Goal: Transaction & Acquisition: Purchase product/service

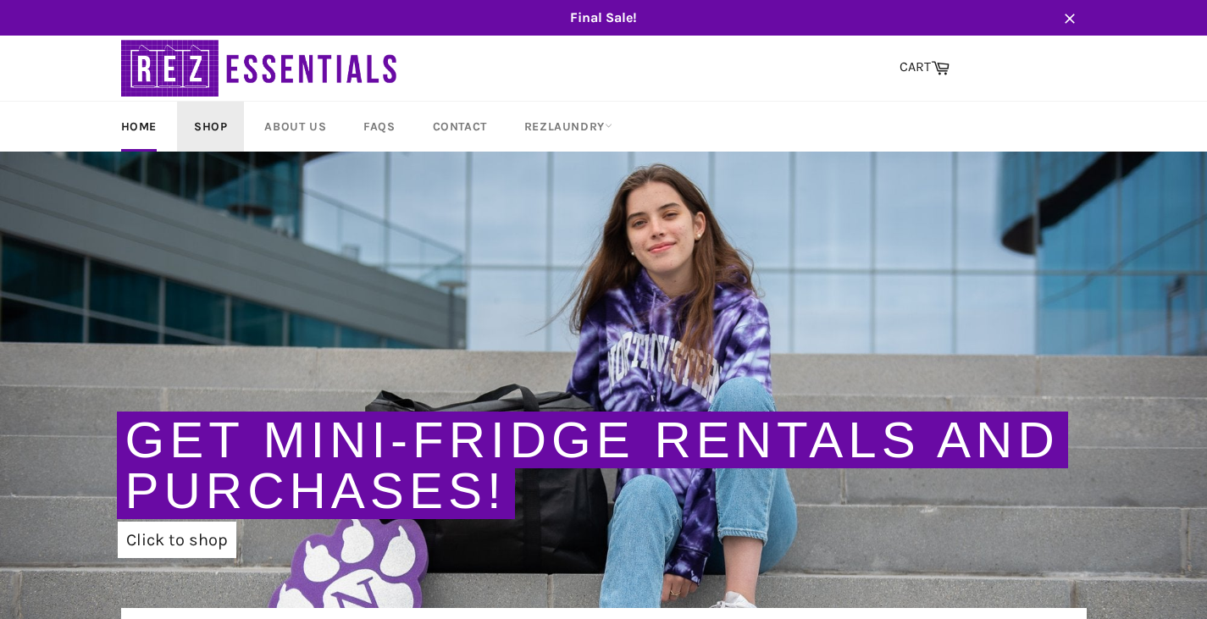
click at [213, 124] on link "Shop" at bounding box center [210, 127] width 67 height 50
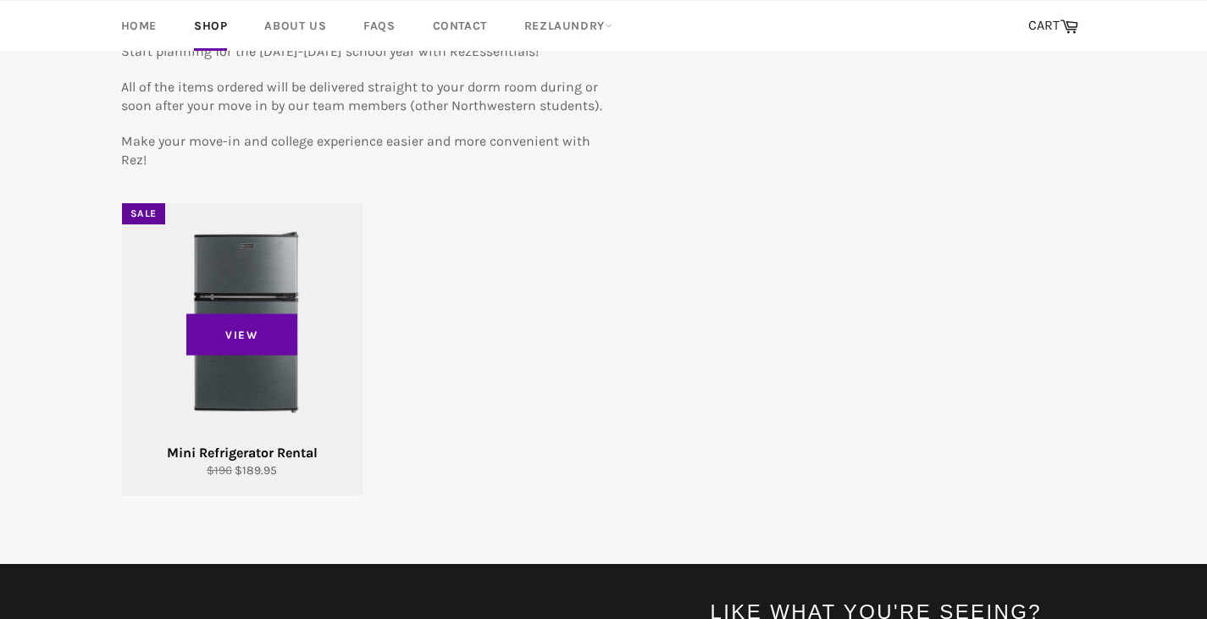
scroll to position [202, 0]
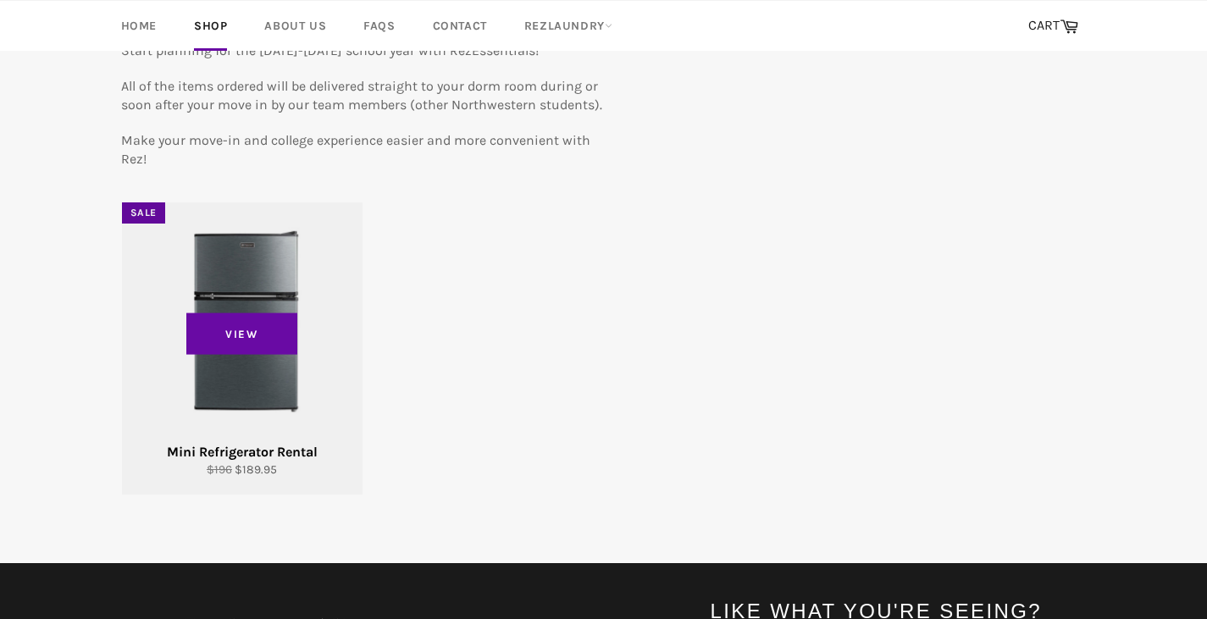
click at [255, 362] on div "View" at bounding box center [242, 348] width 240 height 292
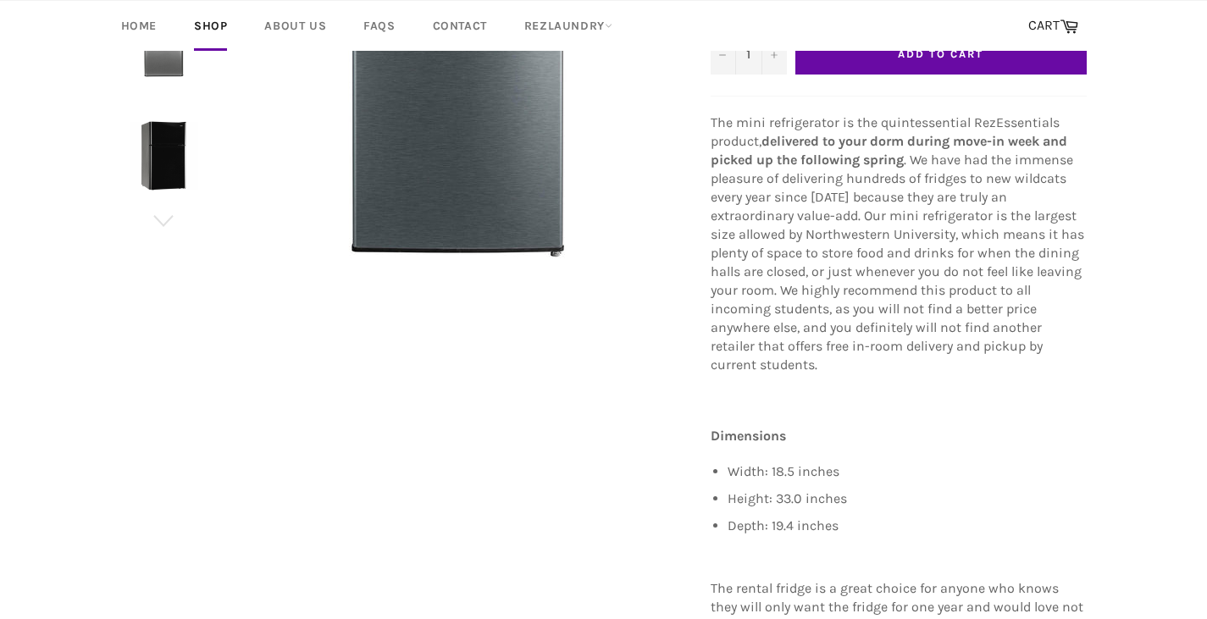
scroll to position [424, 0]
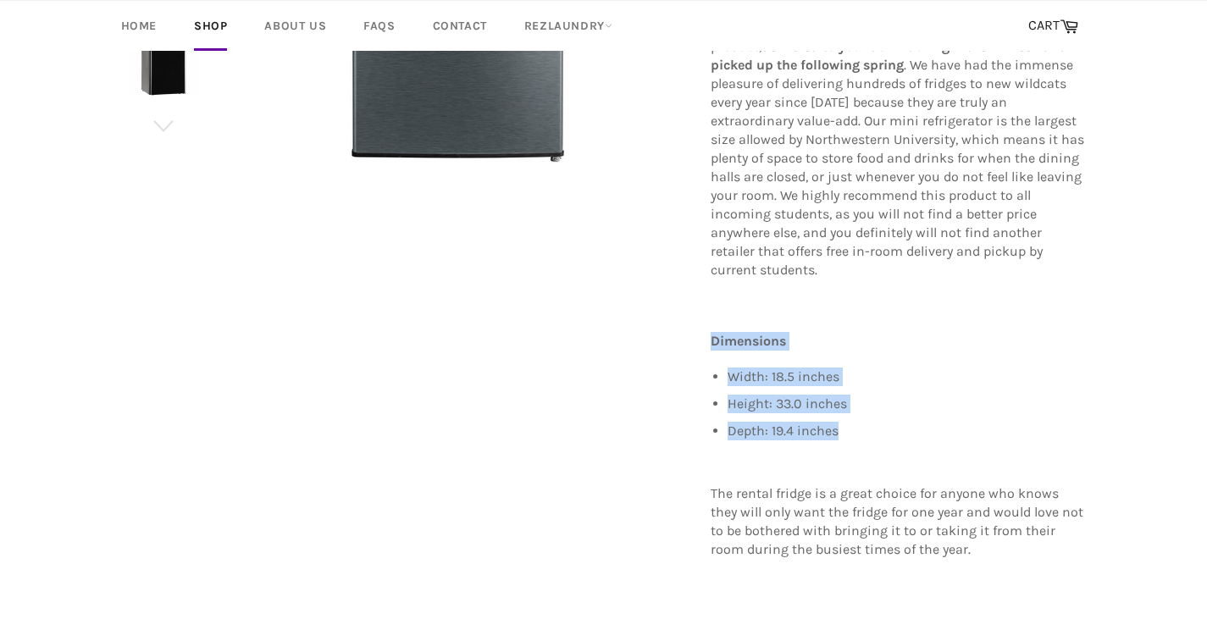
drag, startPoint x: 699, startPoint y: 316, endPoint x: 903, endPoint y: 421, distance: 228.8
click at [903, 421] on div "Mini Refrigerator Rental Sale $189.95 Regular price $196.00 2 available Default…" at bounding box center [890, 202] width 393 height 851
copy div "Dimensions Width: 18.5 inches Height: 33.0 inches Depth: 19.4 inches"
